Goal: Navigation & Orientation: Find specific page/section

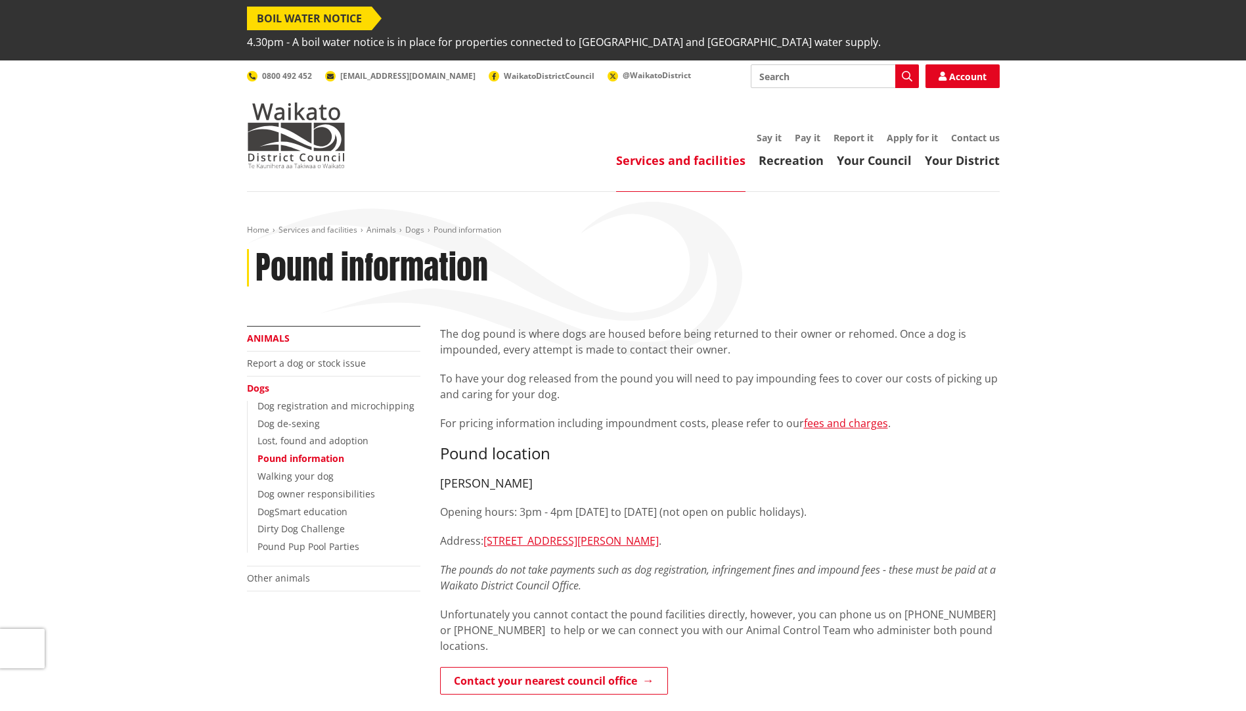
click at [263, 332] on link "Animals" at bounding box center [268, 338] width 43 height 12
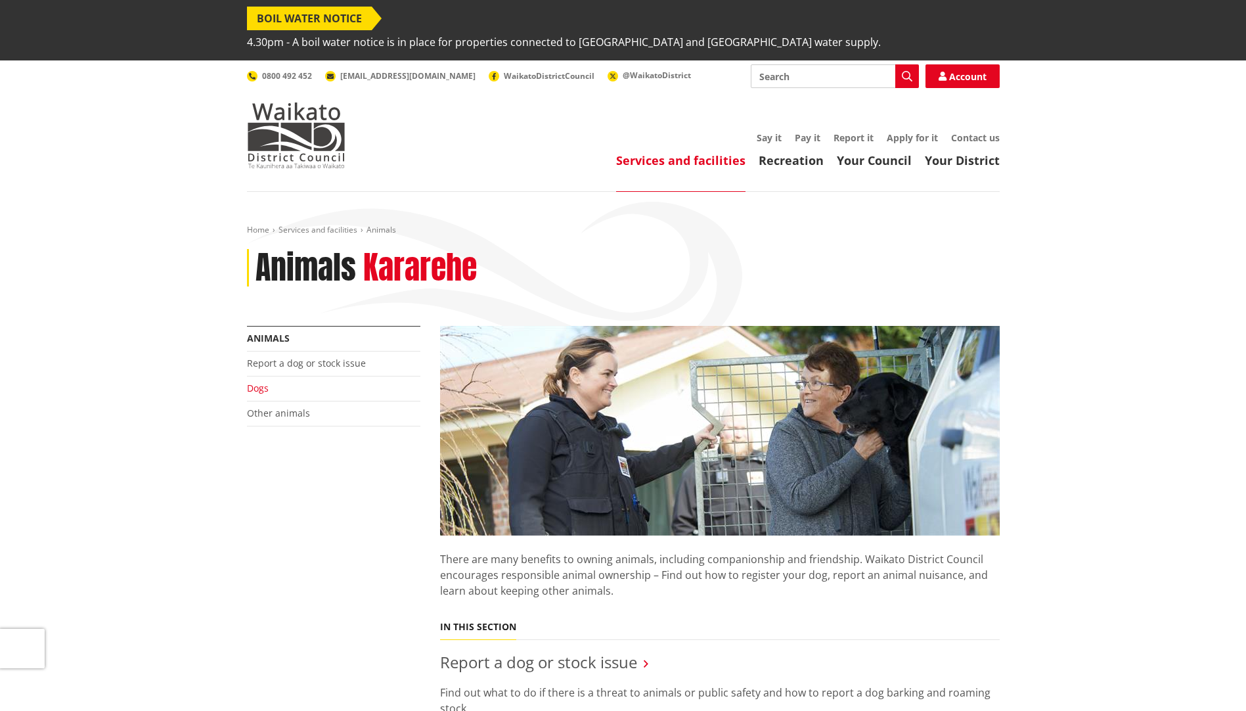
click at [255, 382] on link "Dogs" at bounding box center [258, 388] width 22 height 12
